Goal: Task Accomplishment & Management: Use online tool/utility

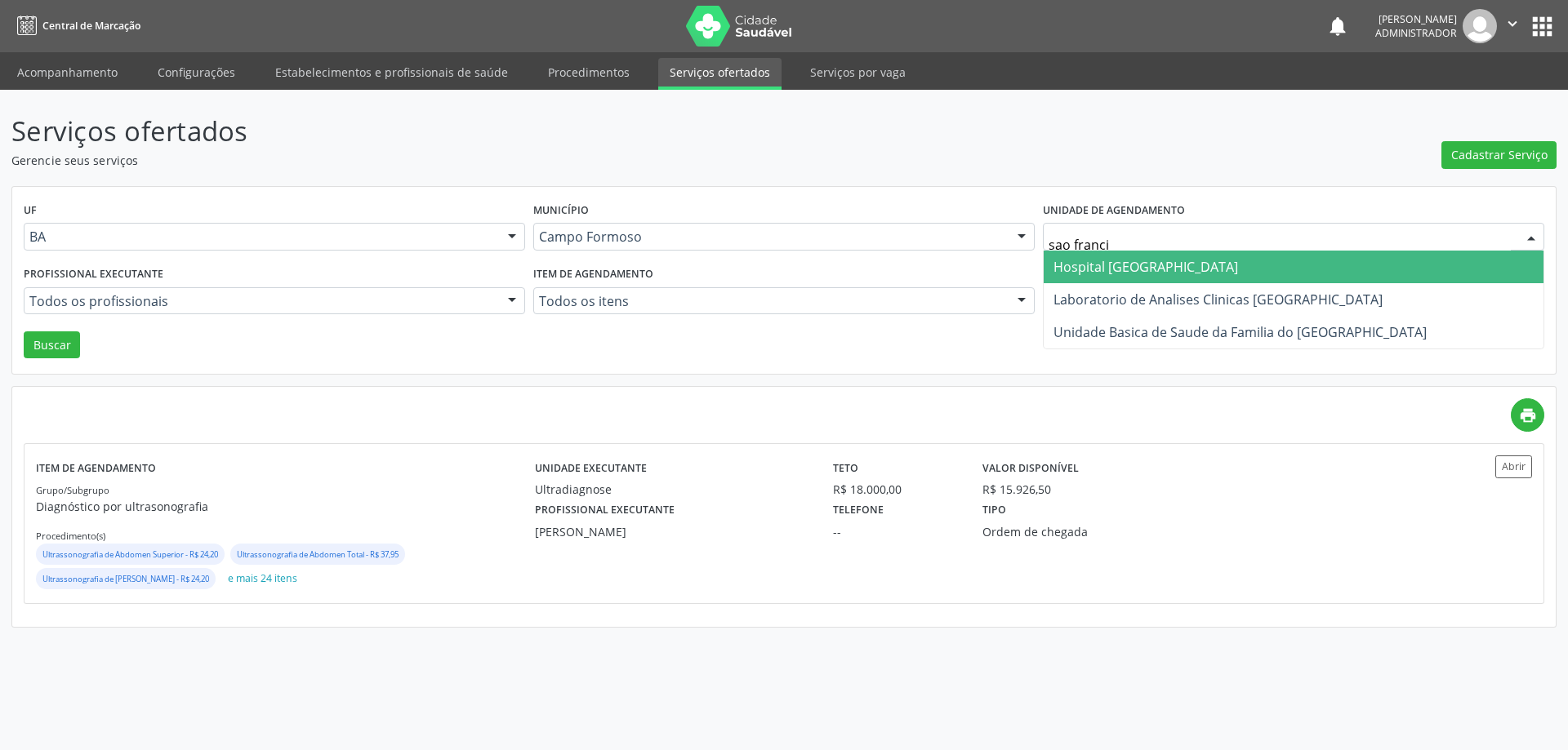
type input "[PERSON_NAME]"
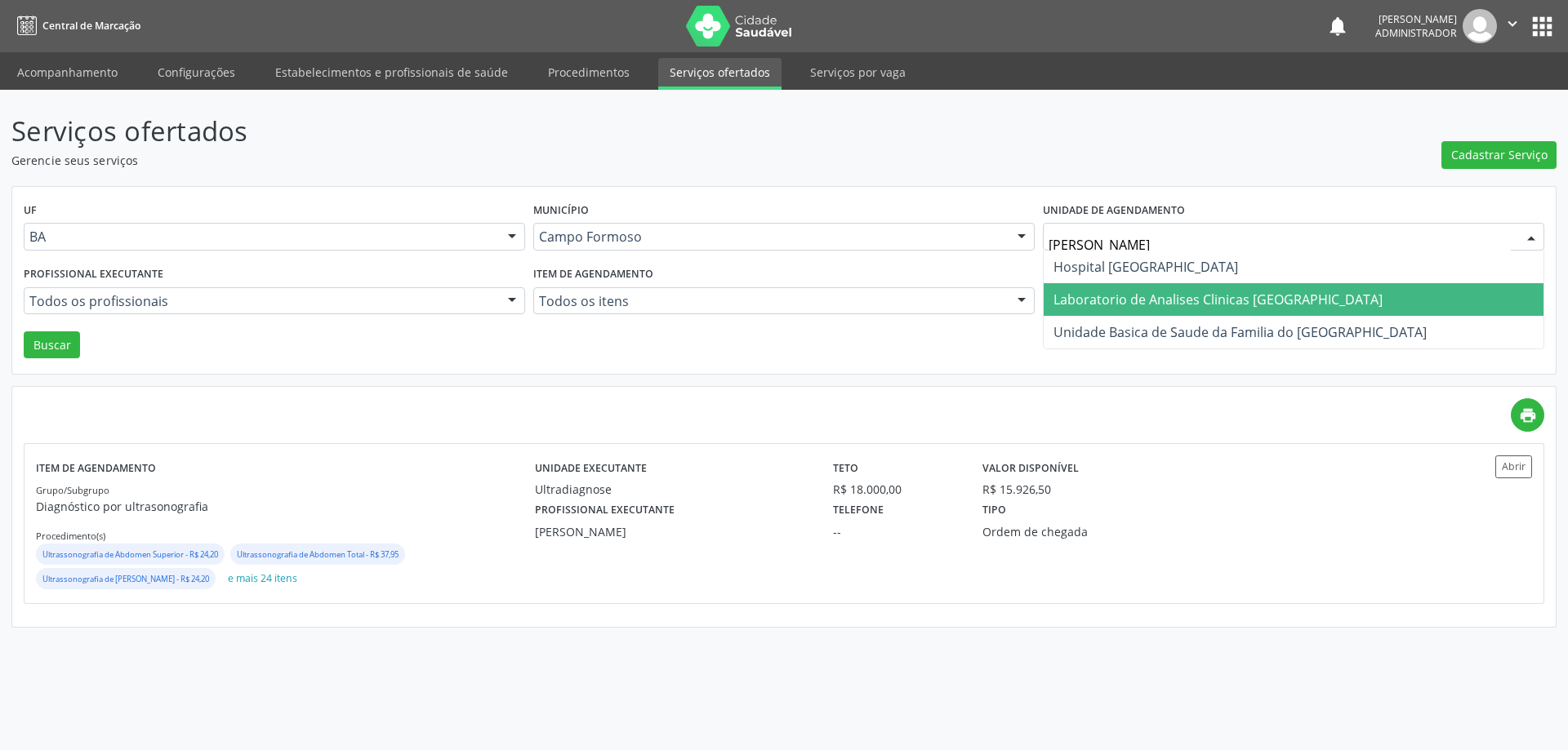
click at [1086, 305] on span "Laboratorio de Analises Clinicas [GEOGRAPHIC_DATA]" at bounding box center [1218, 299] width 330 height 18
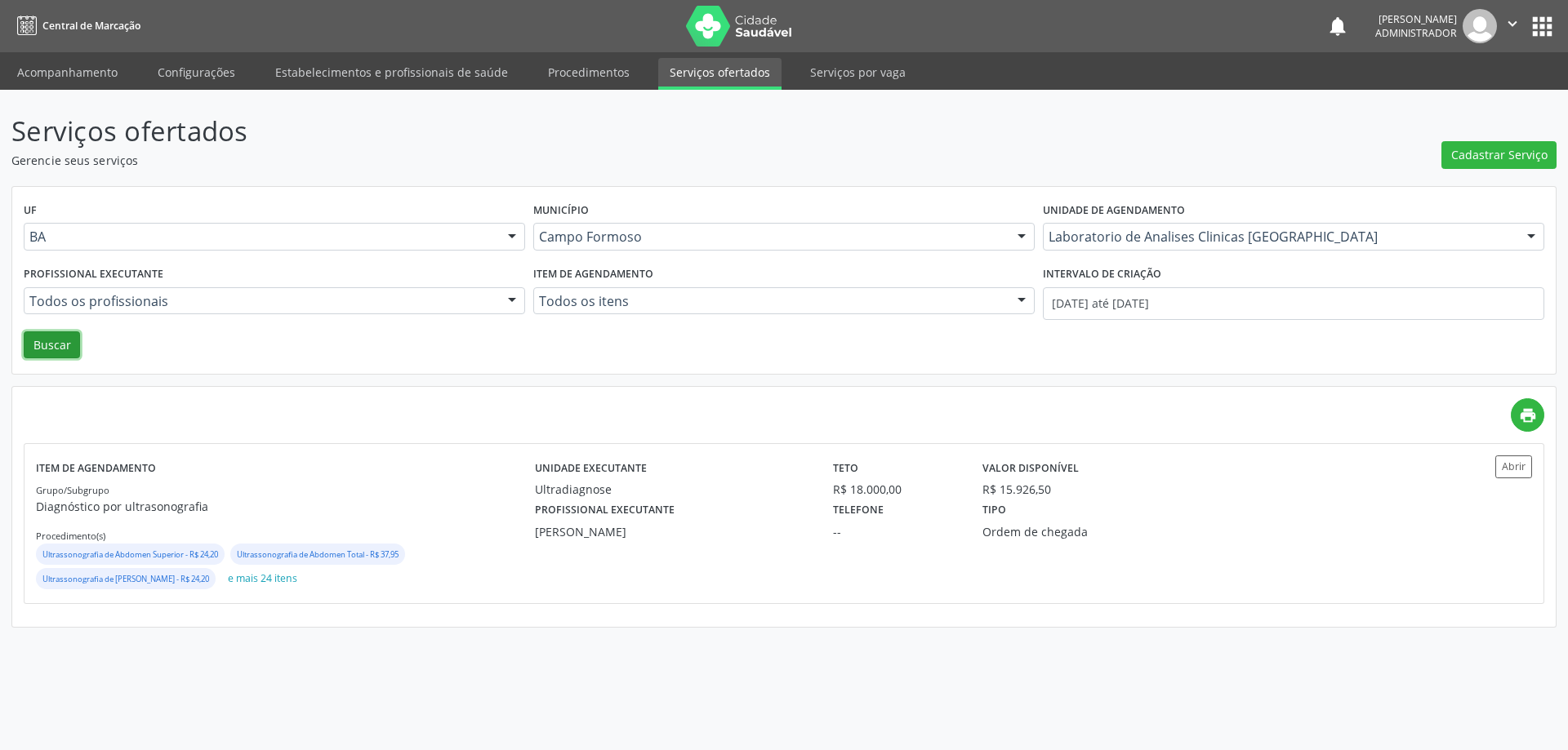
click at [45, 344] on button "Buscar" at bounding box center [52, 344] width 57 height 27
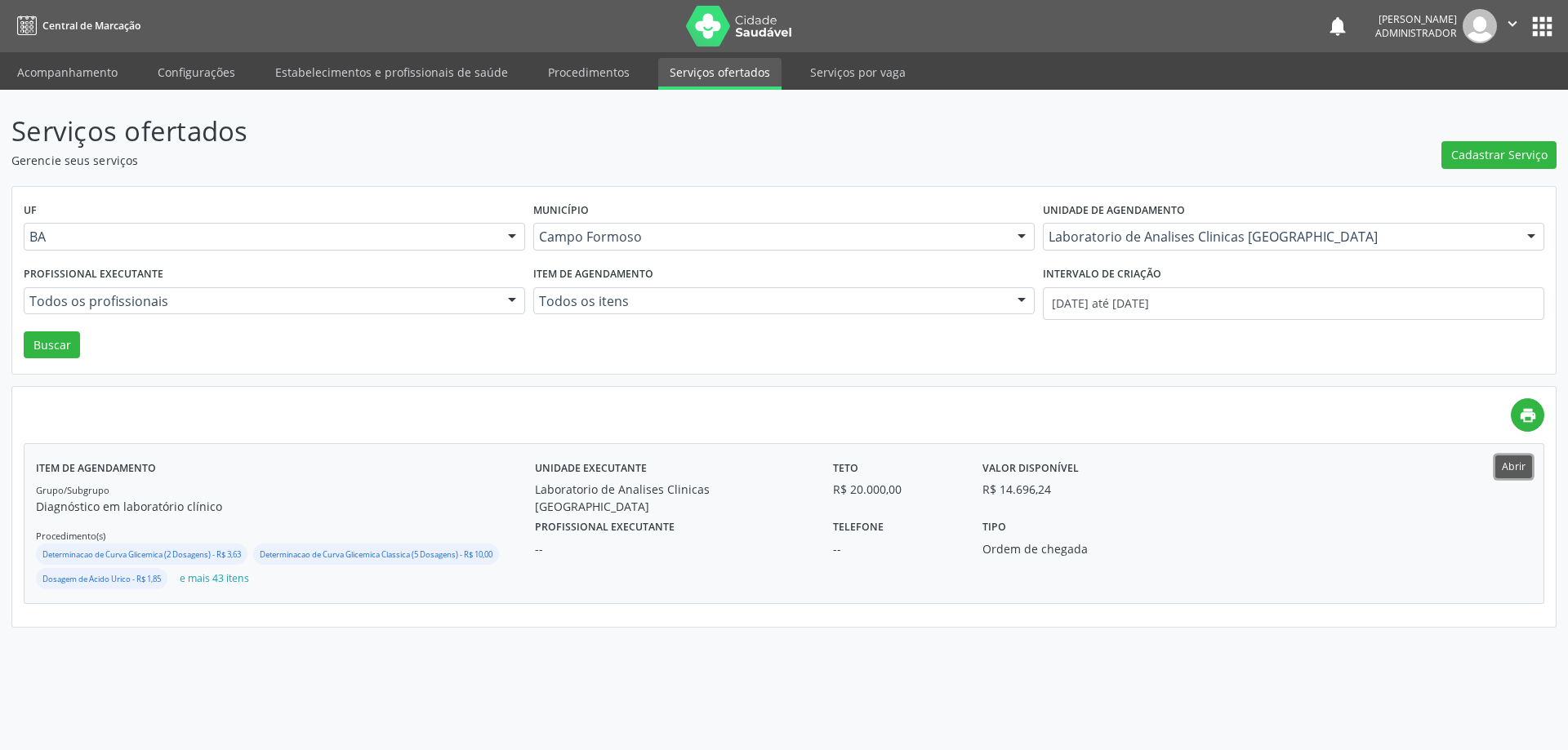
click at [1516, 466] on button "Abrir" at bounding box center [1513, 466] width 36 height 22
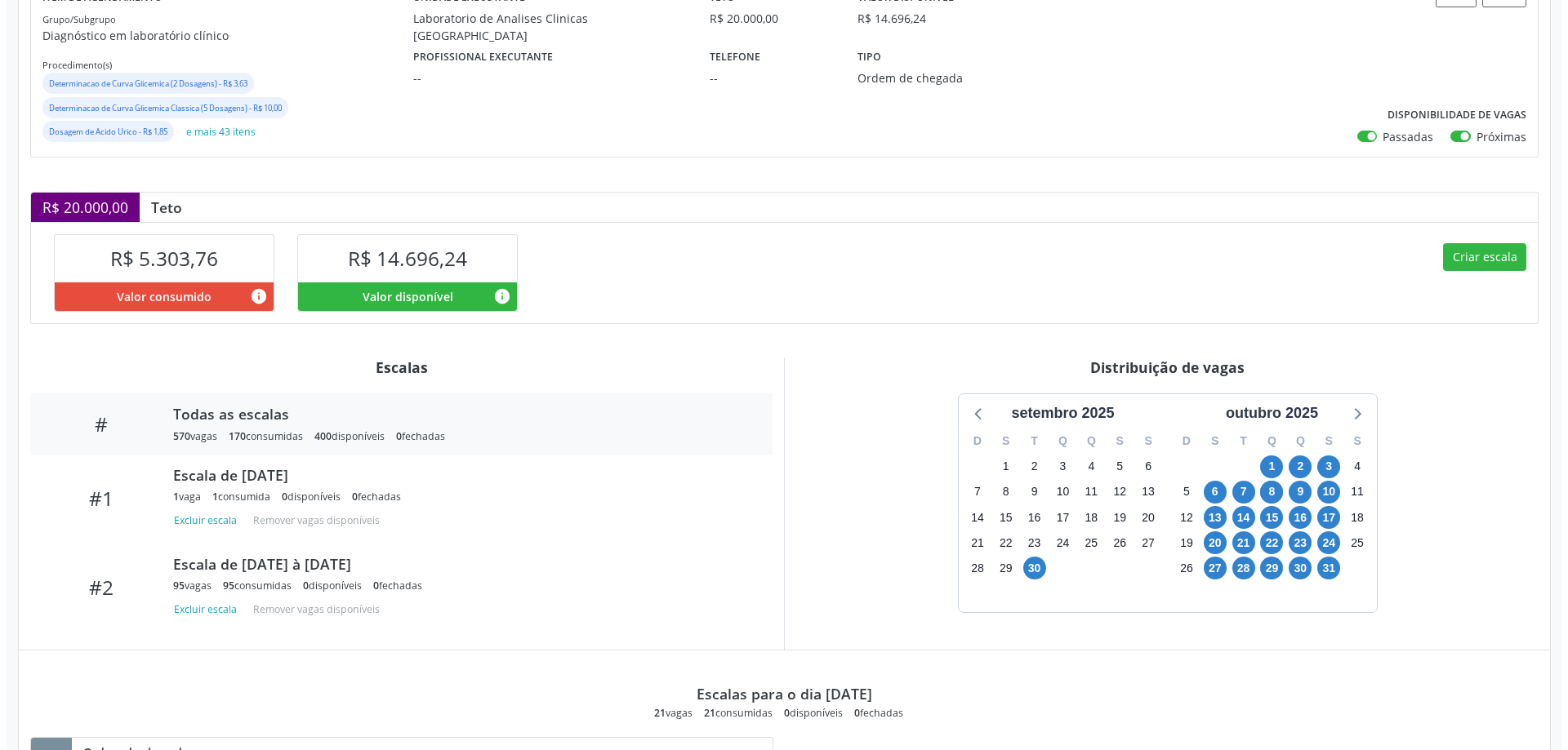
scroll to position [245, 0]
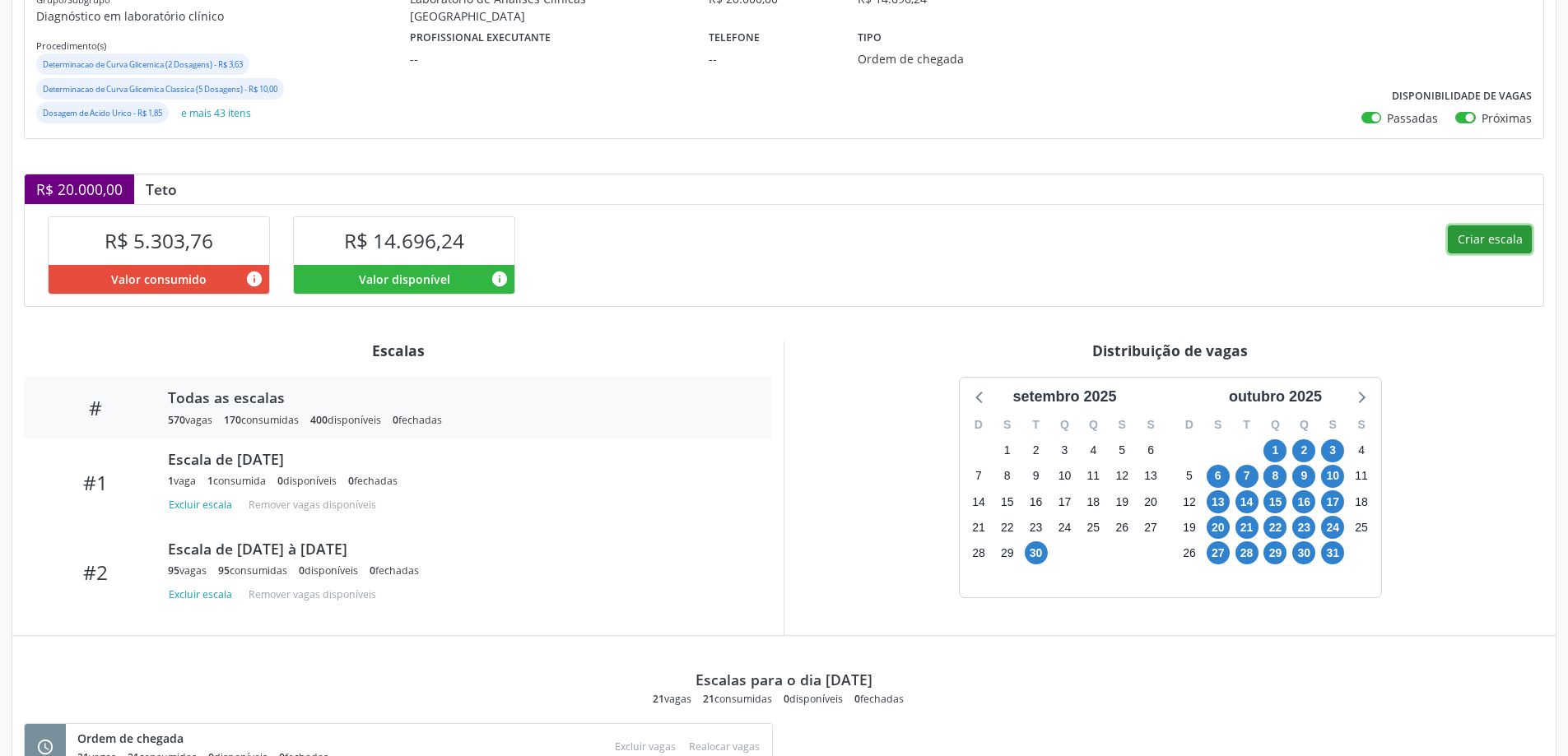
click at [1495, 237] on button "Criar escala" at bounding box center [1490, 239] width 84 height 28
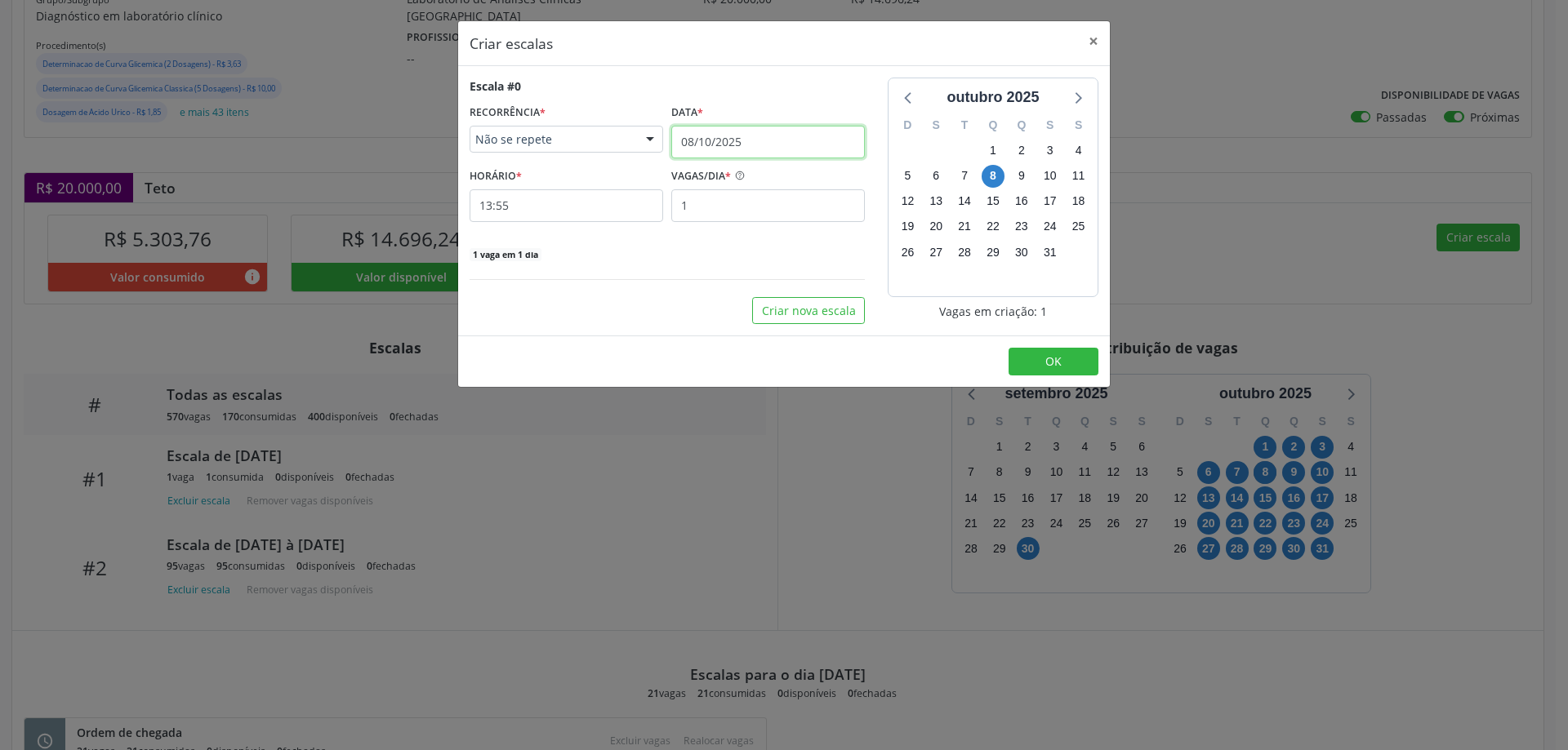
click at [731, 130] on input "08/10/2025" at bounding box center [768, 142] width 194 height 33
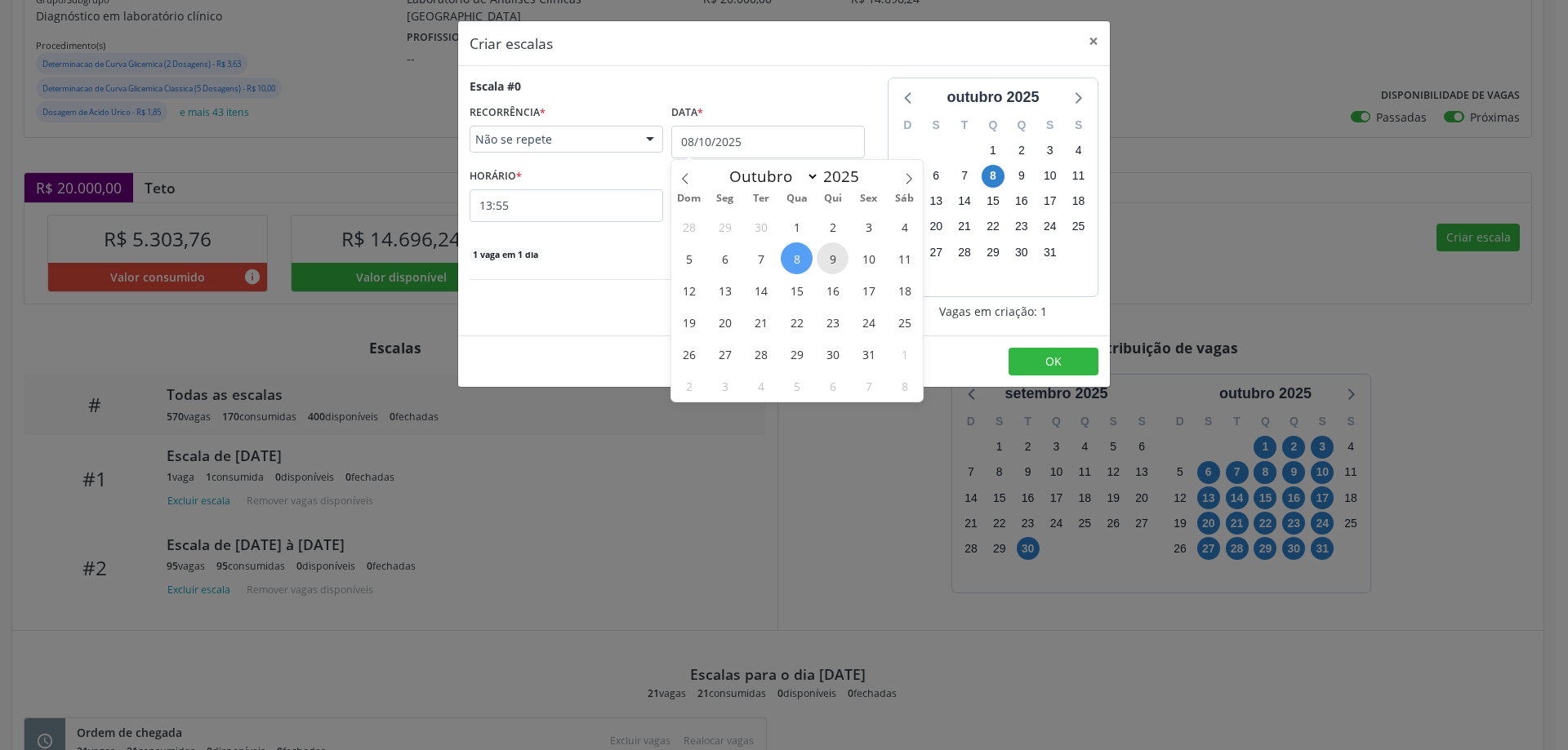
click at [843, 262] on span "9" at bounding box center [833, 259] width 32 height 32
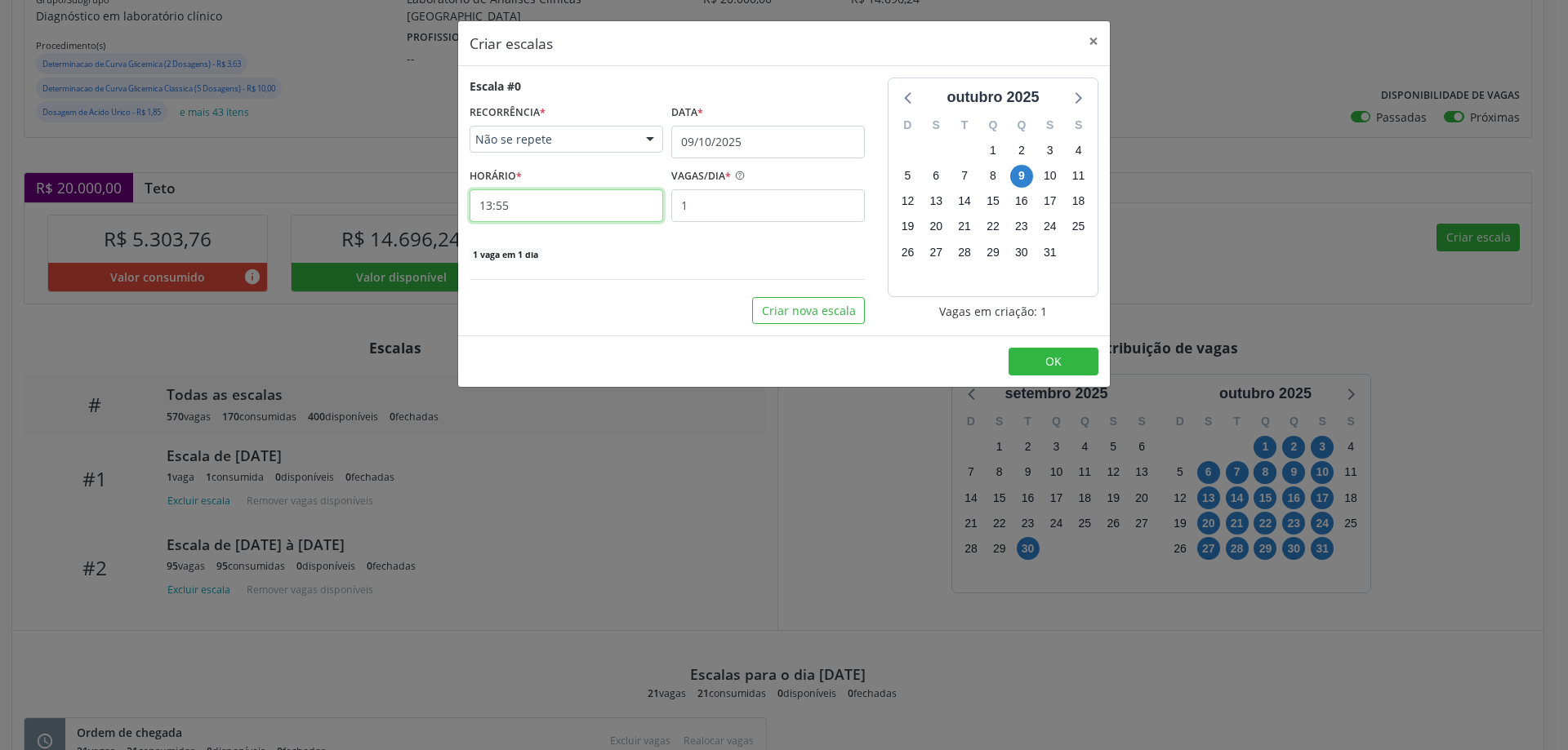
click at [592, 205] on input "13:55" at bounding box center [566, 205] width 194 height 33
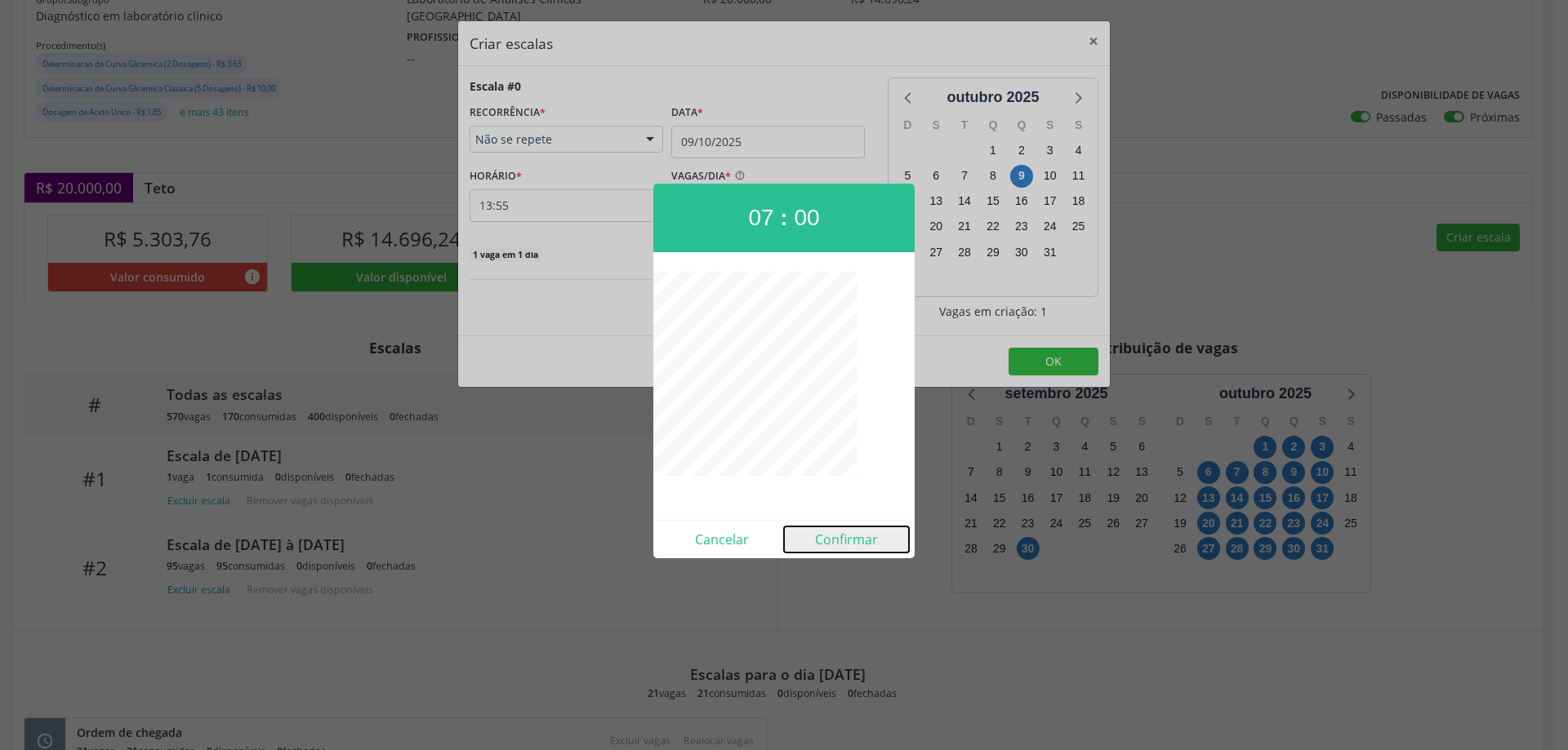
click at [826, 541] on button "Confirmar" at bounding box center [846, 540] width 125 height 27
type input "07:00"
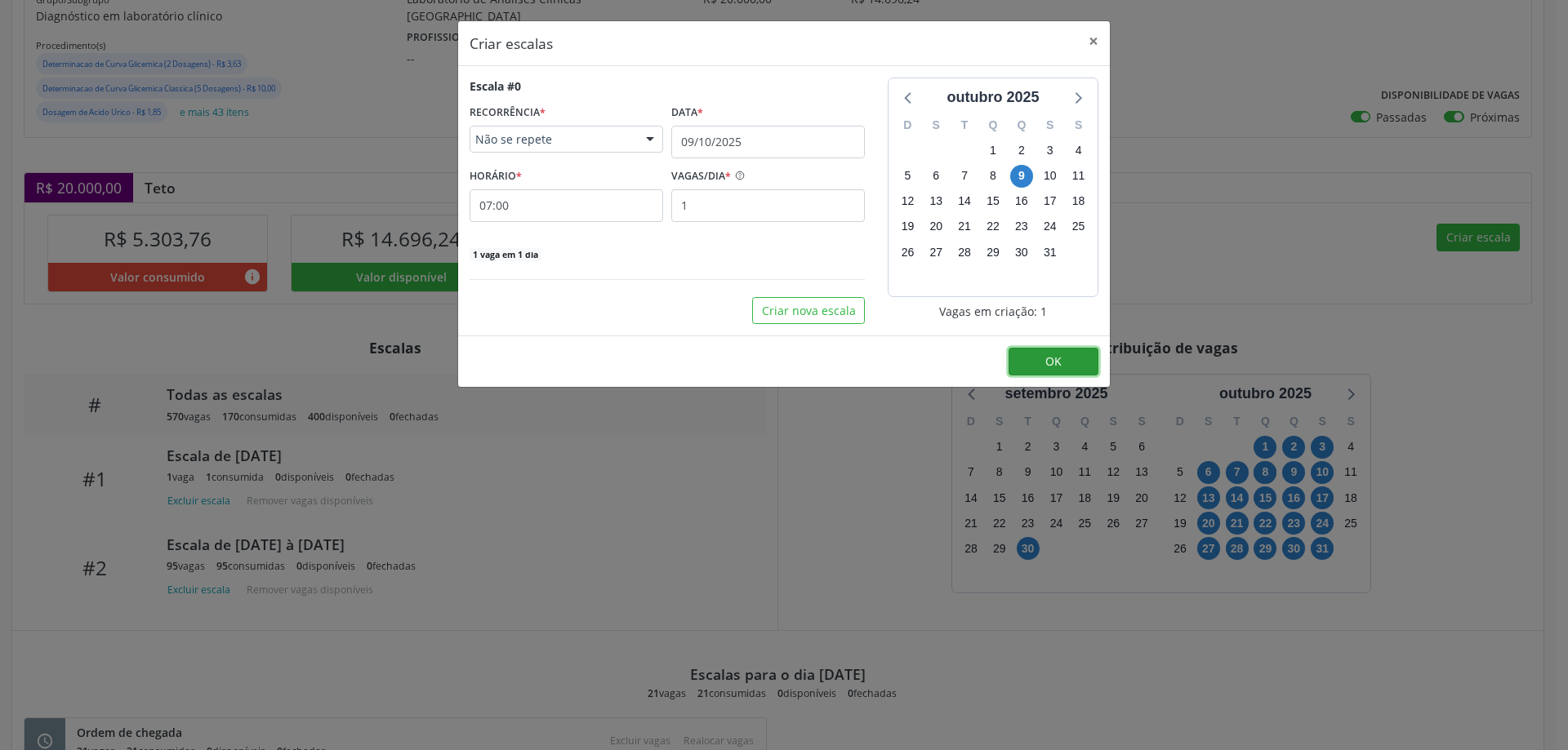
click at [1031, 368] on button "OK" at bounding box center [1053, 361] width 89 height 27
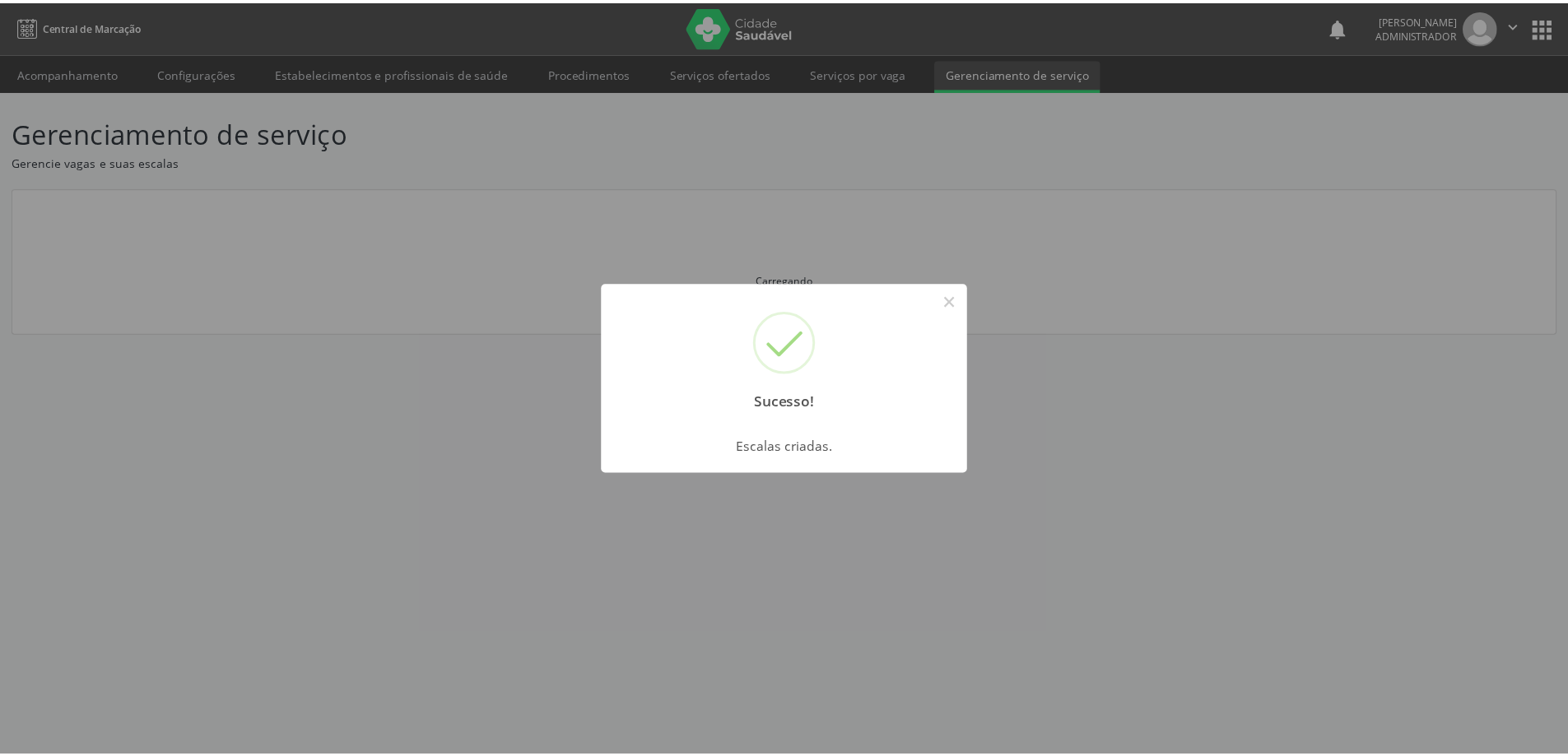
scroll to position [0, 0]
